Goal: Register for event/course

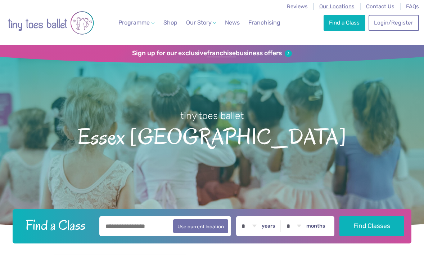
click at [342, 6] on span "Our Locations" at bounding box center [336, 6] width 35 height 6
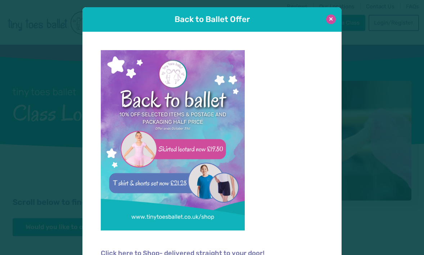
click at [330, 17] on button at bounding box center [331, 19] width 10 height 10
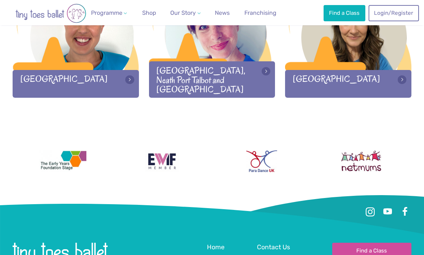
scroll to position [1032, 0]
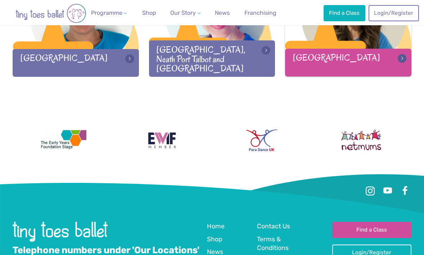
click at [335, 71] on div "[GEOGRAPHIC_DATA]" at bounding box center [348, 63] width 126 height 28
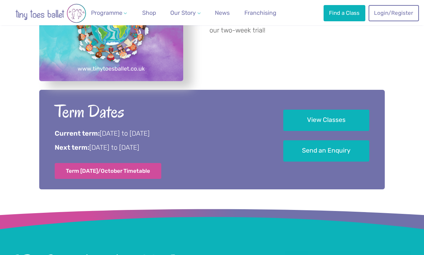
scroll to position [407, 0]
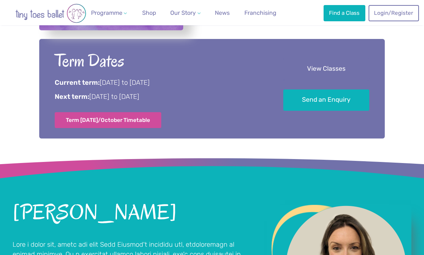
click at [329, 73] on link "View Classes" at bounding box center [326, 68] width 86 height 21
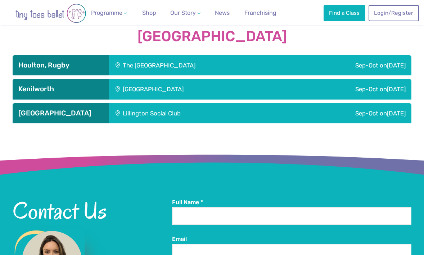
click at [328, 59] on div "Sep-Oct on Friday" at bounding box center [350, 65] width 121 height 20
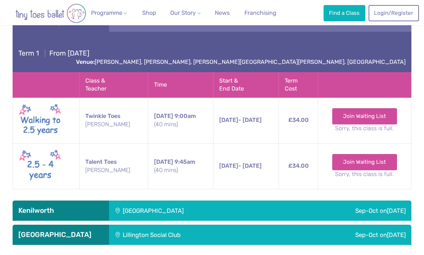
scroll to position [1095, 0]
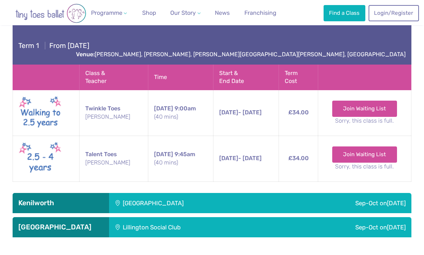
click at [302, 193] on div "Sep-Oct on Saturday" at bounding box center [345, 203] width 131 height 20
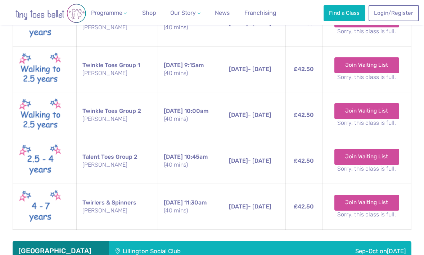
scroll to position [1422, 0]
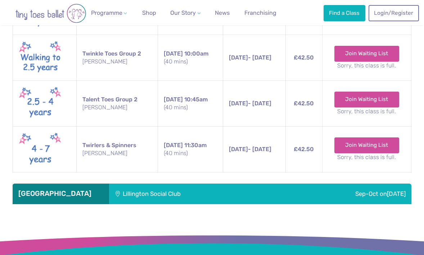
click at [298, 183] on div "Sep-Oct on Sunday" at bounding box center [344, 193] width 134 height 20
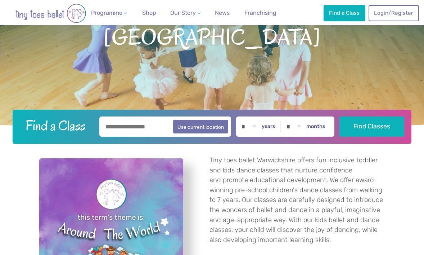
scroll to position [95, 0]
